Goal: Find contact information: Find contact information

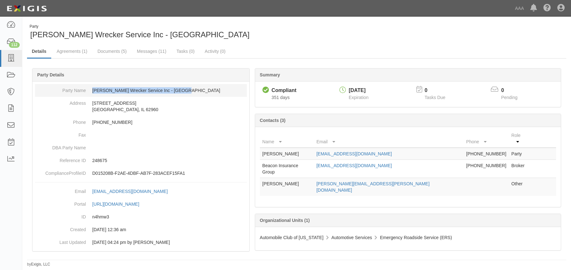
drag, startPoint x: 92, startPoint y: 89, endPoint x: 179, endPoint y: 90, distance: 86.9
click at [179, 90] on dd "[PERSON_NAME] Wrecker Service Inc - [GEOGRAPHIC_DATA]" at bounding box center [141, 90] width 212 height 13
copy dd "[PERSON_NAME] Wrecker Service Inc - [GEOGRAPHIC_DATA]"
click at [104, 52] on link "Documents (5)" at bounding box center [112, 52] width 39 height 14
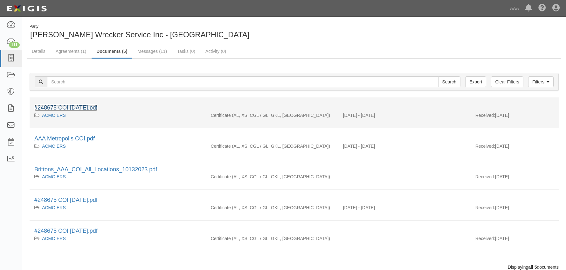
click at [92, 105] on link "#248675 COI 10.09.25.pdf" at bounding box center [65, 107] width 63 height 6
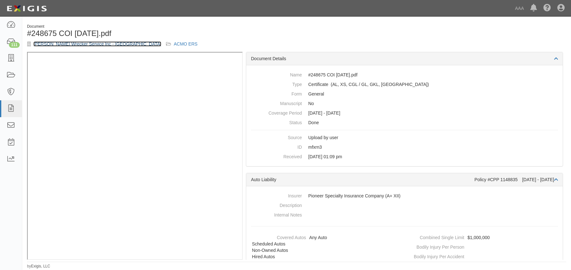
click at [49, 43] on link "[PERSON_NAME] Wrecker Service Inc - [GEOGRAPHIC_DATA]" at bounding box center [97, 43] width 128 height 5
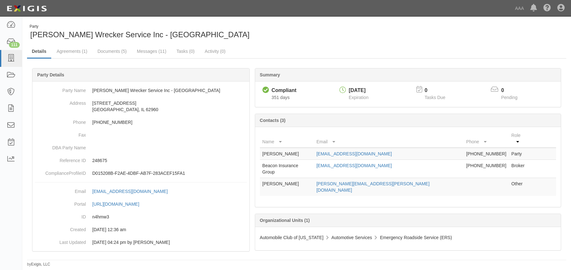
drag, startPoint x: 419, startPoint y: 147, endPoint x: 336, endPoint y: 145, distance: 83.4
click at [336, 148] on tr "Brent Britton bbritton@brittonswreckerservice.com 618-342-6677 Party" at bounding box center [408, 154] width 296 height 12
copy tr "bbritton@brittonswreckerservice.com"
drag, startPoint x: 410, startPoint y: 159, endPoint x: 339, endPoint y: 159, distance: 71.0
click at [339, 160] on td "Service@beaconinsgroup.net" at bounding box center [389, 169] width 150 height 18
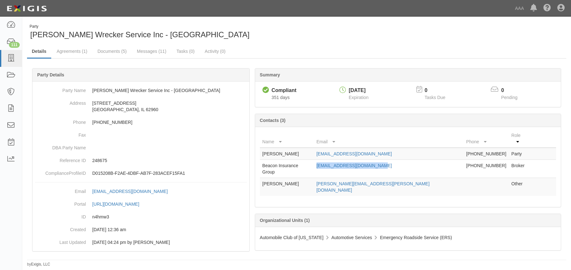
copy link "Service@beaconinsgroup.net"
drag, startPoint x: 413, startPoint y: 258, endPoint x: 387, endPoint y: 250, distance: 27.6
click at [413, 258] on div "Party Britton's Wrecker Service Inc - Metropolis Details Agreements (1) Documen…" at bounding box center [296, 145] width 549 height 243
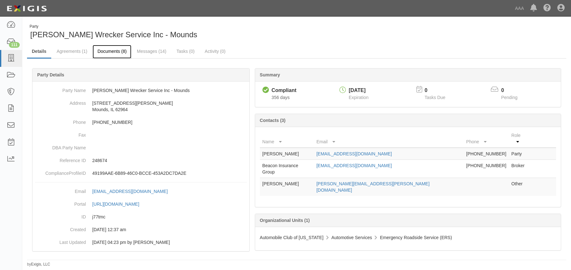
click at [109, 53] on link "Documents (8)" at bounding box center [112, 52] width 39 height 14
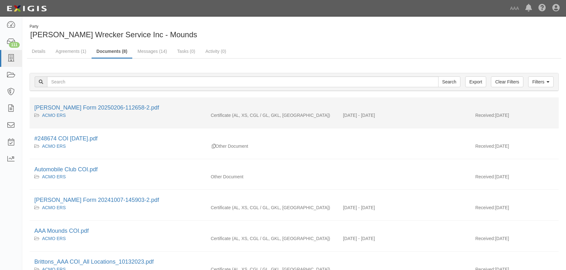
click at [100, 103] on li "[PERSON_NAME] Form 20250206-112658-2.pdf ACMO ERS Certificate (AL, XS, CGL / GL…" at bounding box center [294, 112] width 529 height 31
click at [100, 108] on link "[PERSON_NAME] Form 20250206-112658-2.pdf" at bounding box center [96, 107] width 125 height 6
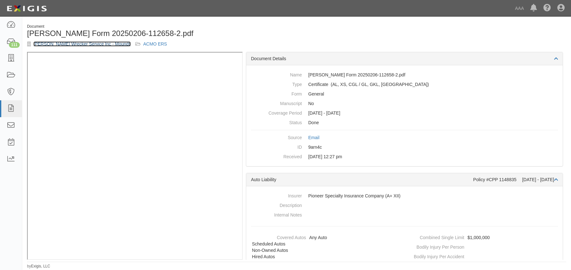
click at [80, 45] on link "[PERSON_NAME] Wrecker Service Inc - Mounds" at bounding box center [81, 43] width 97 height 5
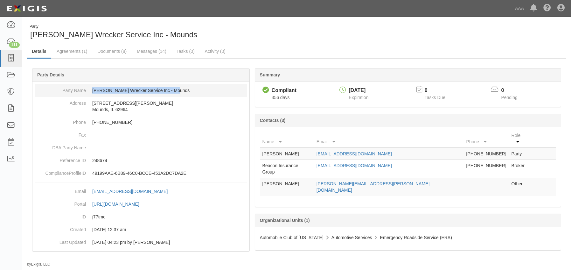
drag, startPoint x: 93, startPoint y: 91, endPoint x: 169, endPoint y: 95, distance: 75.8
click at [169, 95] on dd "Britton's Wrecker Service Inc - Mounds" at bounding box center [141, 90] width 212 height 13
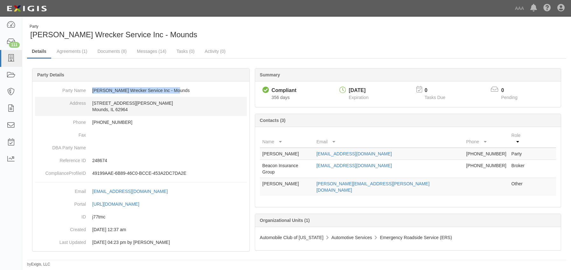
copy dd "Britton's Wrecker Service Inc - Mounds"
click at [179, 106] on dd "210 Glen Hall Dr Mounds, IL 62964" at bounding box center [141, 106] width 212 height 19
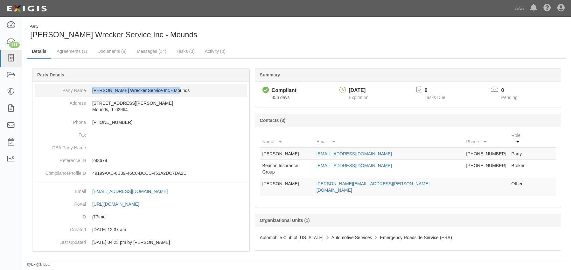
drag, startPoint x: 172, startPoint y: 92, endPoint x: 92, endPoint y: 89, distance: 79.9
click at [92, 89] on dd "Britton's Wrecker Service Inc - Mounds" at bounding box center [141, 90] width 212 height 13
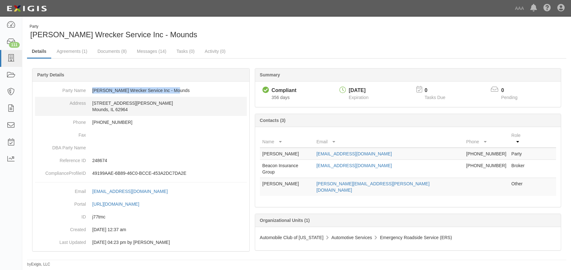
copy dd "Britton's Wrecker Service Inc - Mounds"
drag, startPoint x: 416, startPoint y: 149, endPoint x: 312, endPoint y: 146, distance: 104.1
click at [312, 148] on tr "Brent Britton bbritton@brittonswreckerservice.com 618-342-6677 Party" at bounding box center [408, 154] width 296 height 12
copy tr "bbritton@brittonswreckerservice.com"
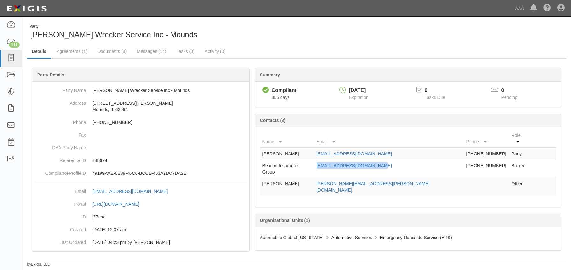
drag, startPoint x: 403, startPoint y: 159, endPoint x: 334, endPoint y: 159, distance: 69.7
click at [334, 160] on tr "Beacon Insurance Group service@beaconinsgroup.net 618-242-5411 Broker" at bounding box center [408, 169] width 296 height 18
copy tr "[EMAIL_ADDRESS][DOMAIN_NAME]"
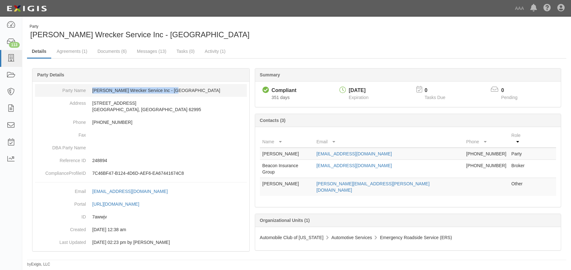
drag, startPoint x: 171, startPoint y: 92, endPoint x: 93, endPoint y: 93, distance: 77.6
click at [93, 93] on dd "[PERSON_NAME] Wrecker Service Inc - [GEOGRAPHIC_DATA]" at bounding box center [141, 90] width 212 height 13
copy dd "[PERSON_NAME] Wrecker Service Inc - [GEOGRAPHIC_DATA]"
drag, startPoint x: 421, startPoint y: 146, endPoint x: 328, endPoint y: 145, distance: 92.9
click at [328, 148] on tr "Brent Britton dispatch@brittonswreckerservice.com 618-342-6677 Party" at bounding box center [408, 154] width 296 height 12
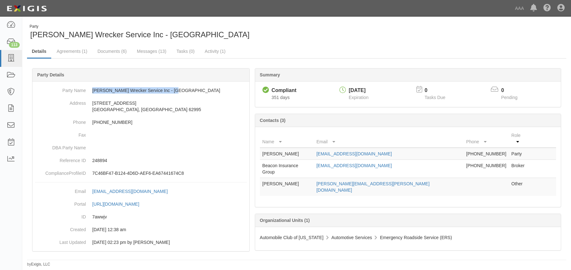
copy tr "dispatch@brittonswreckerservice.com"
drag, startPoint x: 412, startPoint y: 160, endPoint x: 336, endPoint y: 159, distance: 76.7
click at [336, 160] on tr "Beacon Insurance Group service@beaconinsgroup.net 618-242-5411 Broker" at bounding box center [408, 169] width 296 height 18
copy tr "[EMAIL_ADDRESS][DOMAIN_NAME]"
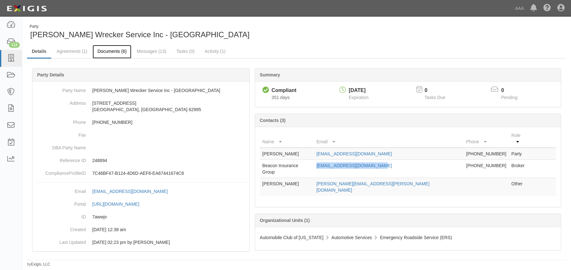
click at [116, 49] on link "Documents (6)" at bounding box center [112, 52] width 39 height 14
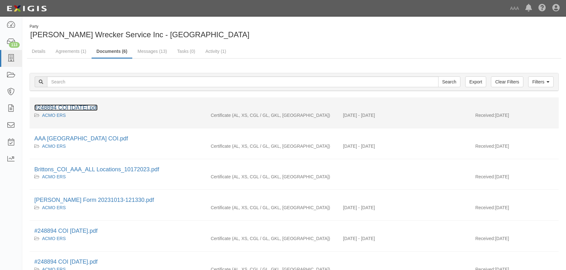
click at [67, 106] on link "#248894 COI [DATE].pdf" at bounding box center [65, 107] width 63 height 6
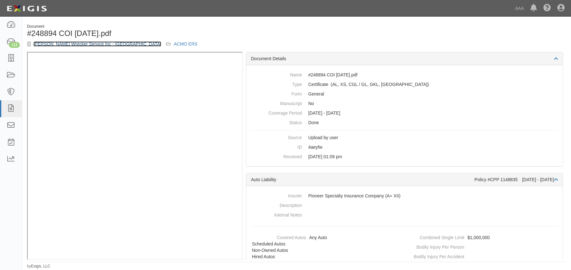
click at [51, 42] on link "[PERSON_NAME] Wrecker Service Inc - [GEOGRAPHIC_DATA]" at bounding box center [97, 43] width 128 height 5
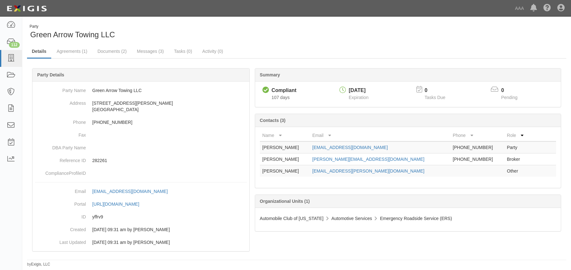
drag, startPoint x: 397, startPoint y: 147, endPoint x: 325, endPoint y: 147, distance: 71.6
click at [325, 147] on tr "Khaled Darassi greenarrowtowing1@gmail.com 504-402-3277 Party" at bounding box center [408, 147] width 296 height 12
copy tr "greenarrowtowing1@gmail.com"
drag, startPoint x: 391, startPoint y: 158, endPoint x: 326, endPoint y: 157, distance: 65.6
click at [326, 157] on tr "Josselyn Jimenez josselyn@cadainsurance.com 504-305-4446 Broker" at bounding box center [408, 159] width 296 height 12
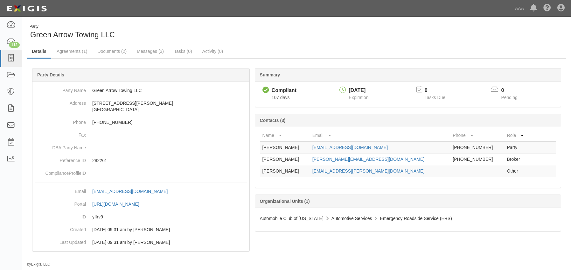
copy tr "josselyn@cadainsurance.com"
drag, startPoint x: 148, startPoint y: 90, endPoint x: 90, endPoint y: 86, distance: 57.7
click at [90, 86] on dd "Green Arrow Towing LLC" at bounding box center [141, 90] width 212 height 13
copy dd "Green Arrow Towing LLC"
click at [110, 49] on link "Documents (2)" at bounding box center [112, 52] width 39 height 14
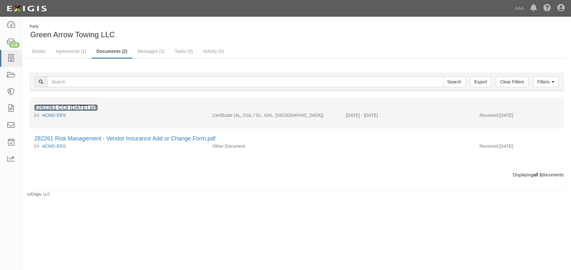
click at [88, 107] on link "#282261 COI [DATE].pdf" at bounding box center [65, 107] width 63 height 6
